Goal: Transaction & Acquisition: Purchase product/service

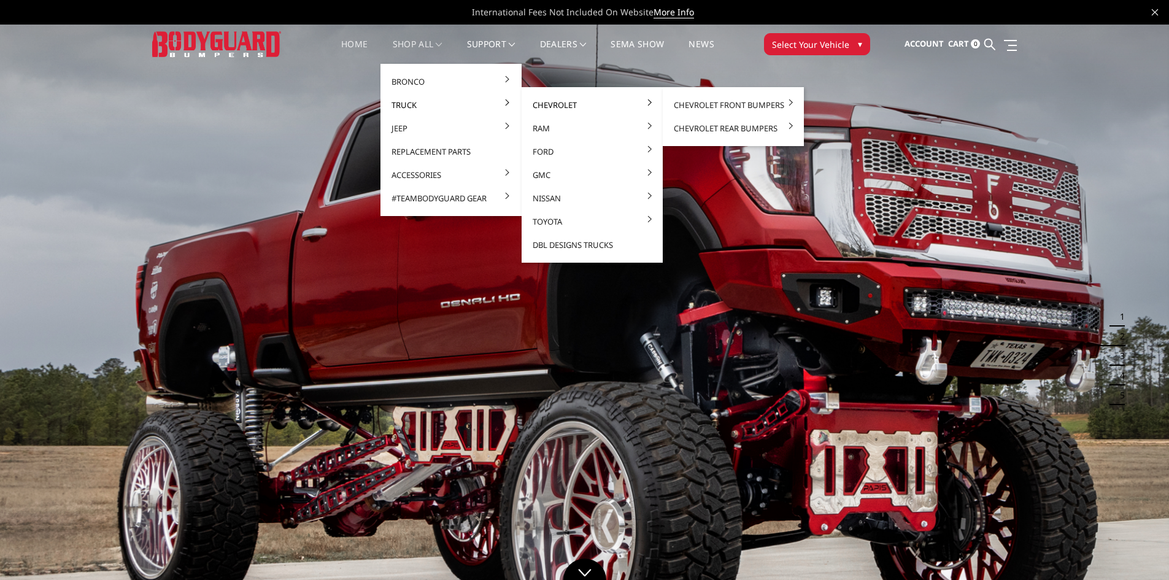
click at [546, 106] on link "Chevrolet" at bounding box center [591, 104] width 131 height 23
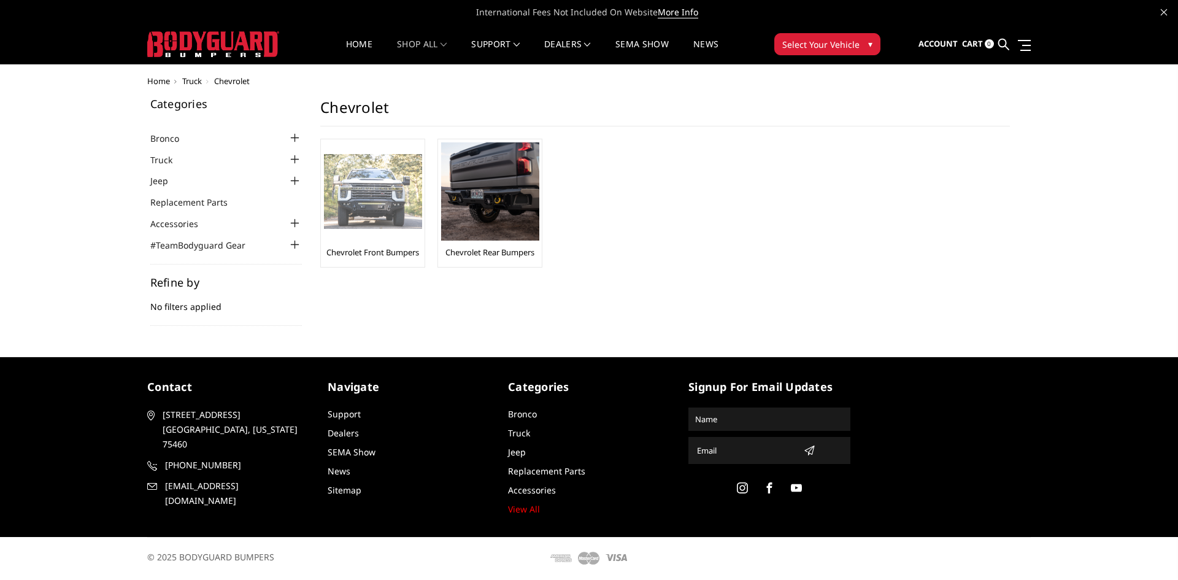
click at [409, 187] on img at bounding box center [373, 191] width 98 height 75
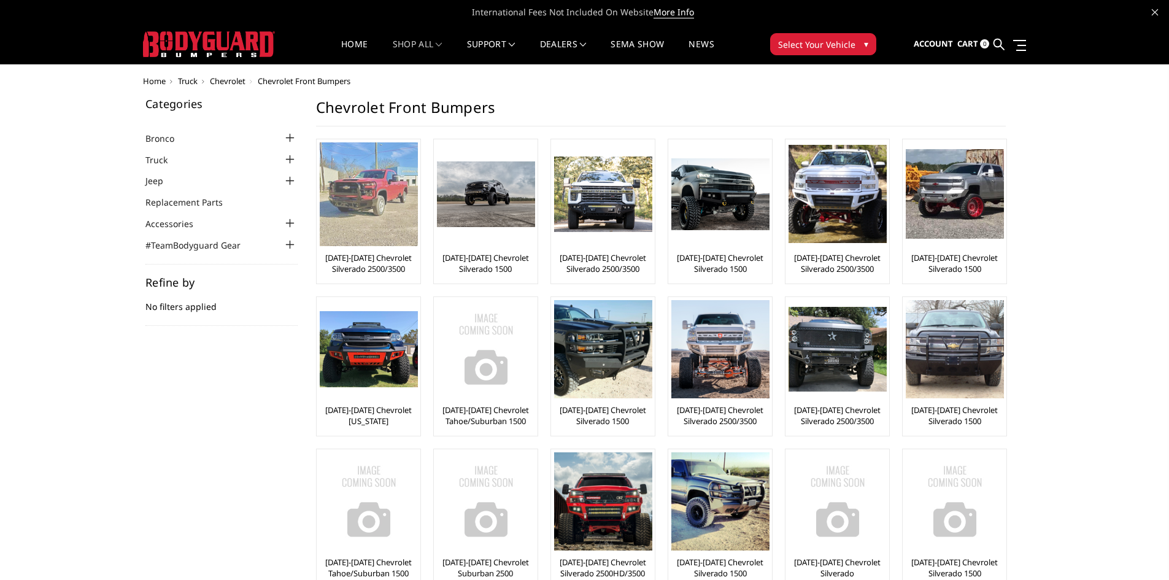
click at [364, 204] on img at bounding box center [369, 194] width 98 height 104
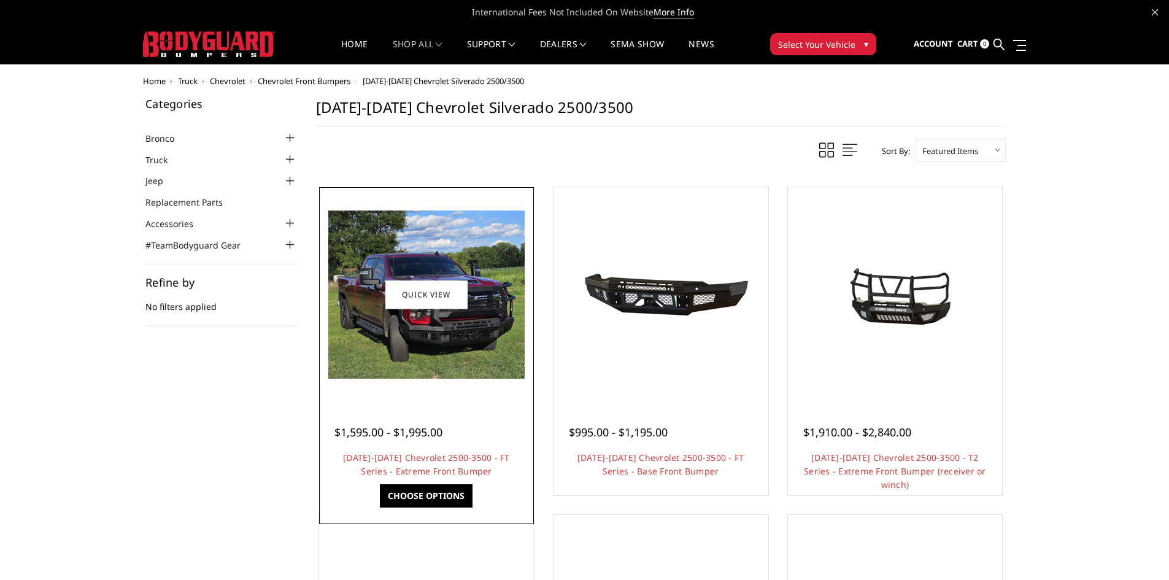
click at [488, 304] on img at bounding box center [426, 294] width 196 height 168
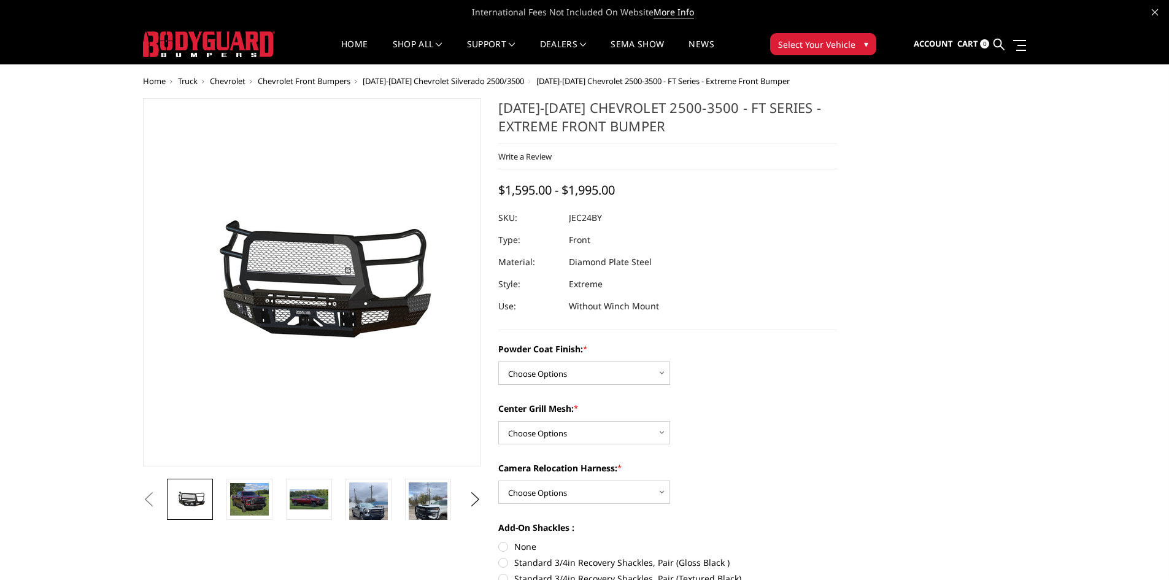
click at [340, 274] on img at bounding box center [275, 283] width 785 height 368
